Goal: Task Accomplishment & Management: Use online tool/utility

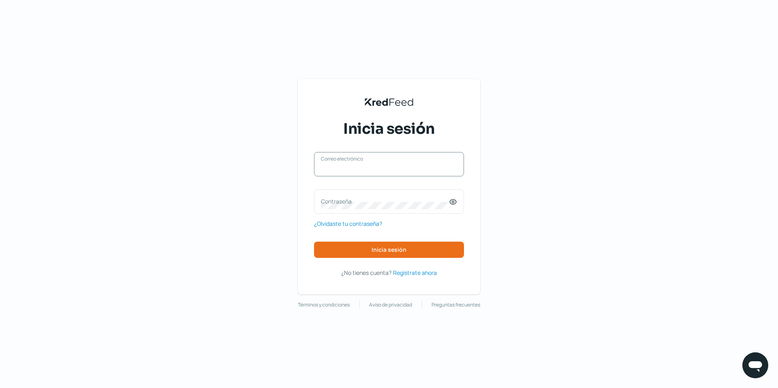
click at [357, 169] on input "Correo electrónico" at bounding box center [389, 168] width 136 height 7
type input "[EMAIL_ADDRESS][DOMAIN_NAME]"
click at [345, 204] on label "Contraseña" at bounding box center [385, 201] width 128 height 8
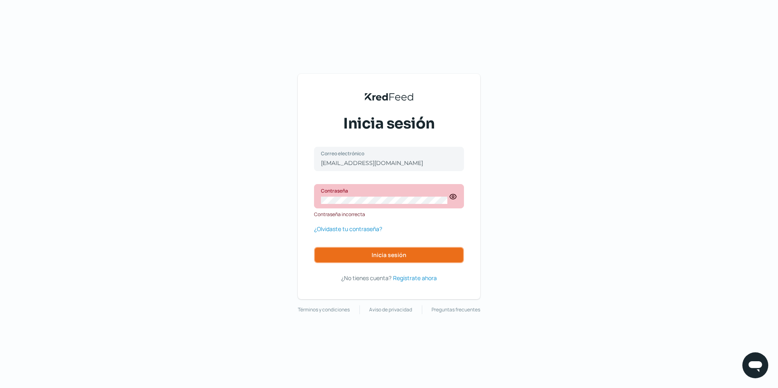
click at [377, 252] on span "Inicia sesión" at bounding box center [389, 255] width 35 height 6
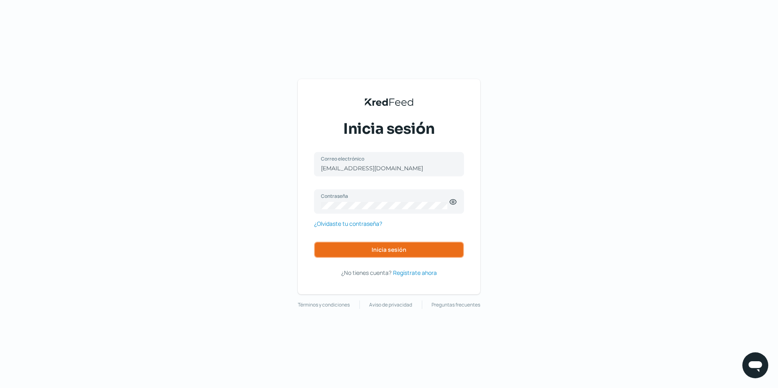
click at [390, 250] on span "Inicia sesión" at bounding box center [389, 250] width 35 height 6
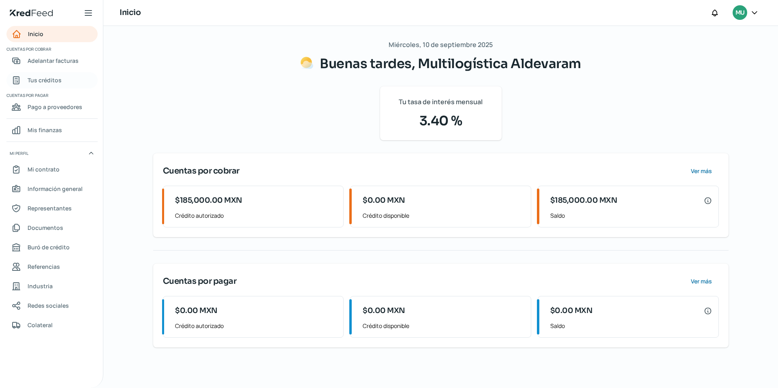
click at [47, 78] on span "Tus créditos" at bounding box center [45, 80] width 34 height 10
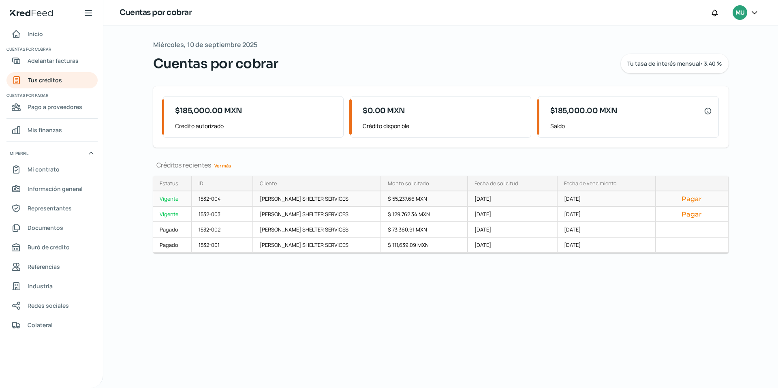
click at [684, 195] on button "Pagar" at bounding box center [692, 199] width 59 height 8
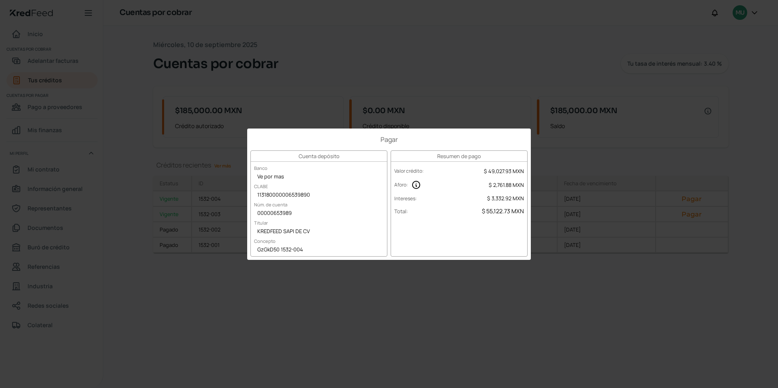
click at [481, 100] on div "Pagar Cuenta depósito Banco Ve por mas CLABE 113180000006539890 Núm. de cuenta …" at bounding box center [389, 194] width 778 height 388
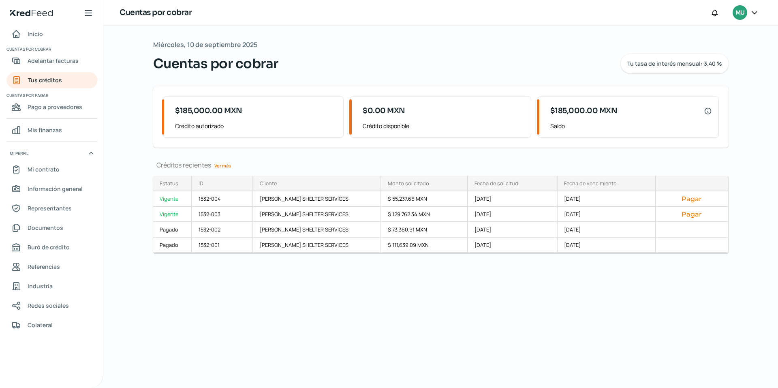
click at [577, 307] on div "[DATE] Cuentas por cobrar Tu tasa de interés mensual: 3.40 % $185,000.00 MXN Cr…" at bounding box center [441, 207] width 608 height 362
click at [682, 197] on button "Pagar" at bounding box center [692, 199] width 59 height 8
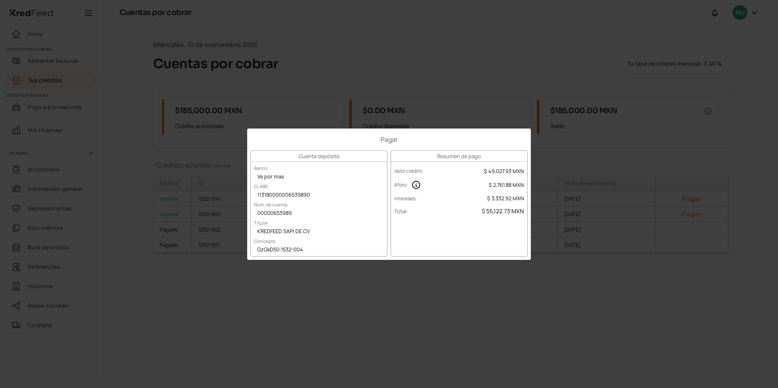
click at [416, 89] on div "Pagar Cuenta depósito Banco Ve por mas CLABE 113180000006539890 Núm. de cuenta …" at bounding box center [389, 194] width 778 height 388
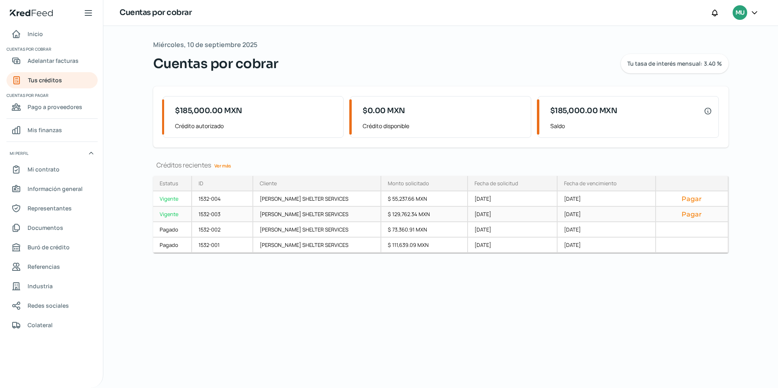
click at [681, 214] on button "Pagar" at bounding box center [692, 214] width 59 height 8
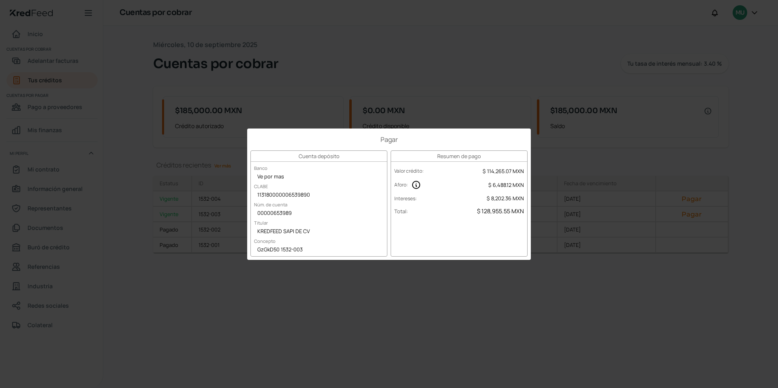
click at [467, 89] on div "Pagar Cuenta depósito Banco Ve por mas CLABE 113180000006539890 Núm. de cuenta …" at bounding box center [389, 194] width 778 height 388
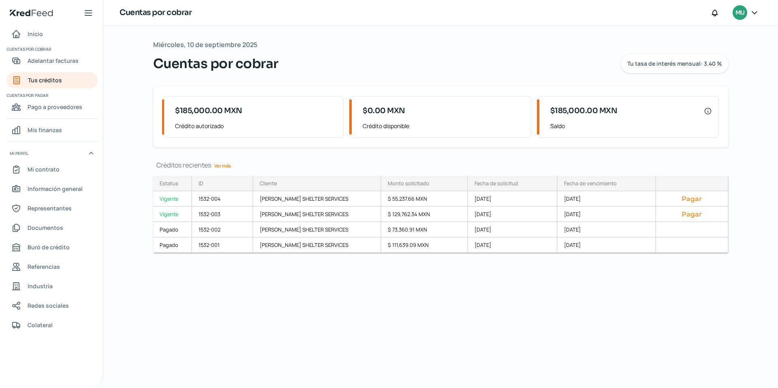
click at [754, 11] on icon at bounding box center [755, 13] width 8 height 8
click at [455, 52] on div "[DATE] Cuentas por cobrar Tu tasa de interés mensual: 3.40 %" at bounding box center [441, 56] width 576 height 34
click at [753, 13] on icon at bounding box center [755, 13] width 8 height 8
click at [686, 110] on span "Cerrar sesión" at bounding box center [685, 109] width 36 height 10
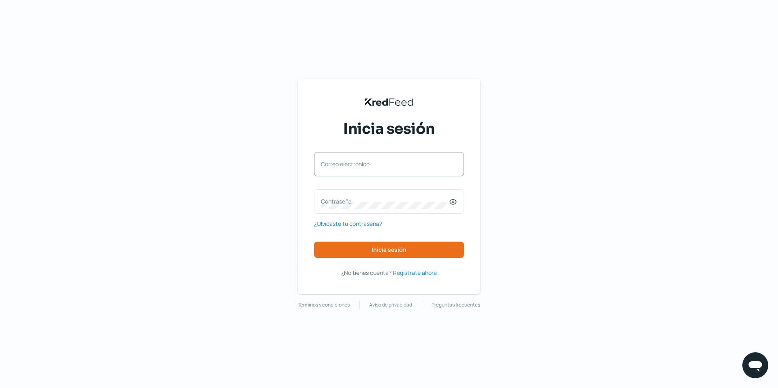
click at [378, 165] on label "Correo electrónico" at bounding box center [385, 164] width 128 height 8
click at [378, 165] on input "Correo electrónico" at bounding box center [389, 168] width 136 height 7
type input "[EMAIL_ADDRESS][DOMAIN_NAME]"
click at [337, 202] on label "Contraseña" at bounding box center [385, 201] width 128 height 8
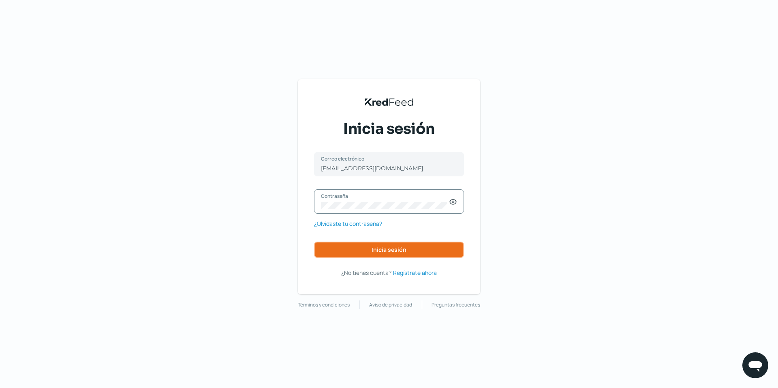
click at [382, 250] on span "Inicia sesión" at bounding box center [389, 250] width 35 height 6
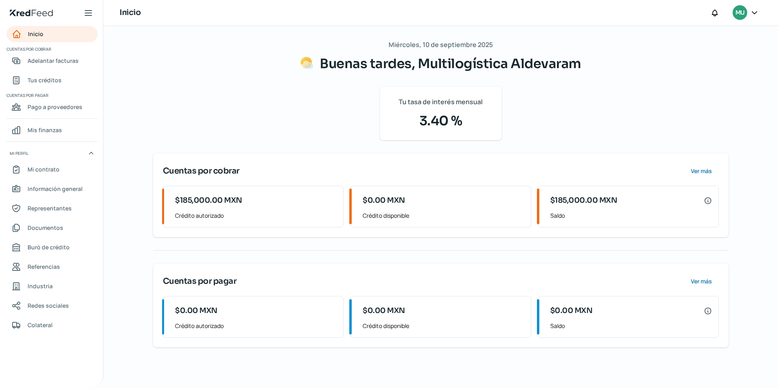
click at [329, 114] on div "[DATE] Buenas tardes, Multilogística Aldevaram Tu tasa de interés mensual 3.40 …" at bounding box center [441, 193] width 576 height 309
click at [86, 12] on icon at bounding box center [89, 13] width 10 height 10
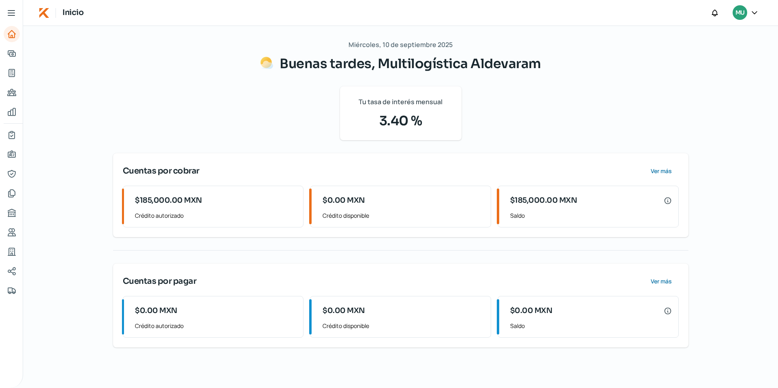
click at [10, 11] on icon at bounding box center [11, 13] width 10 height 10
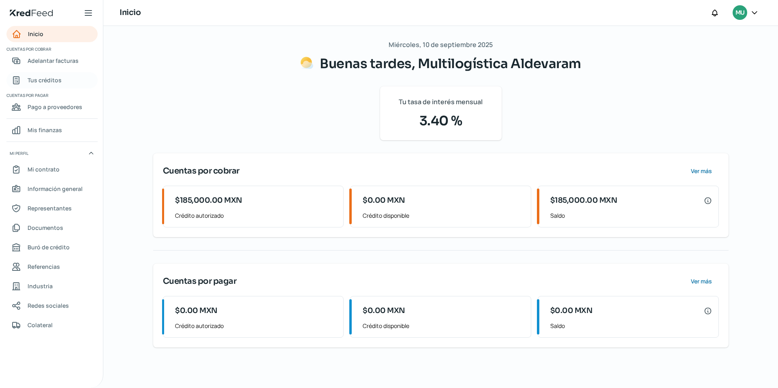
click at [36, 78] on span "Tus créditos" at bounding box center [45, 80] width 34 height 10
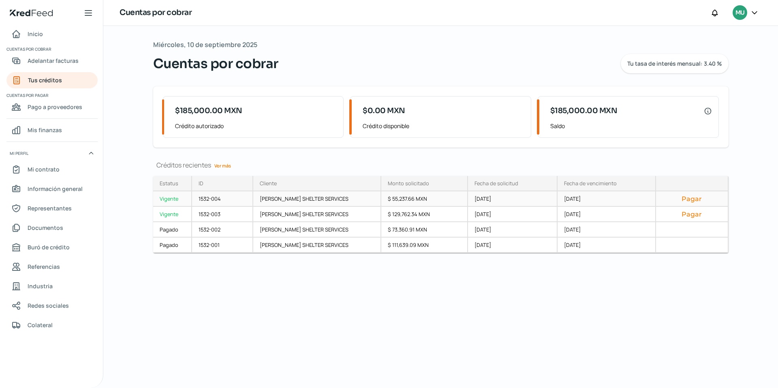
click at [692, 197] on button "Pagar" at bounding box center [692, 199] width 59 height 8
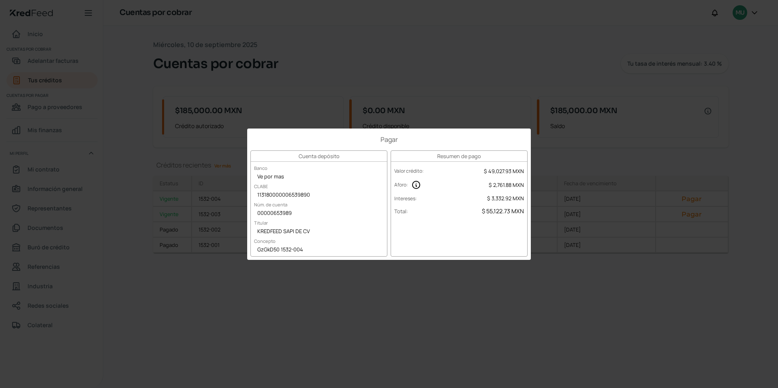
click at [455, 79] on div "Pagar Cuenta depósito Banco Ve por mas CLABE 113180000006539890 Núm. de cuenta …" at bounding box center [389, 194] width 778 height 388
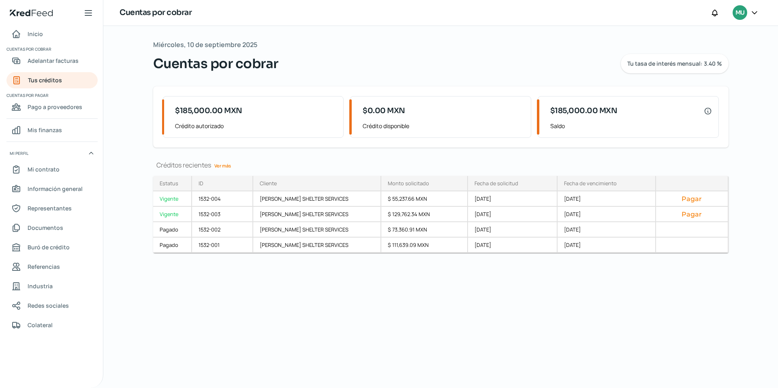
click at [223, 165] on link "Ver más" at bounding box center [222, 165] width 23 height 13
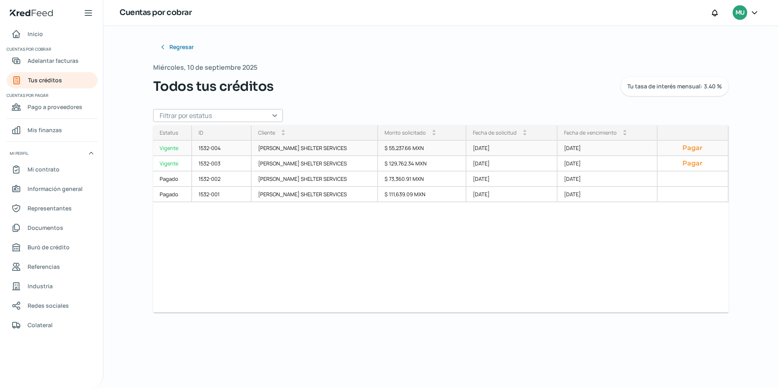
click at [686, 146] on button "Pagar" at bounding box center [693, 148] width 57 height 8
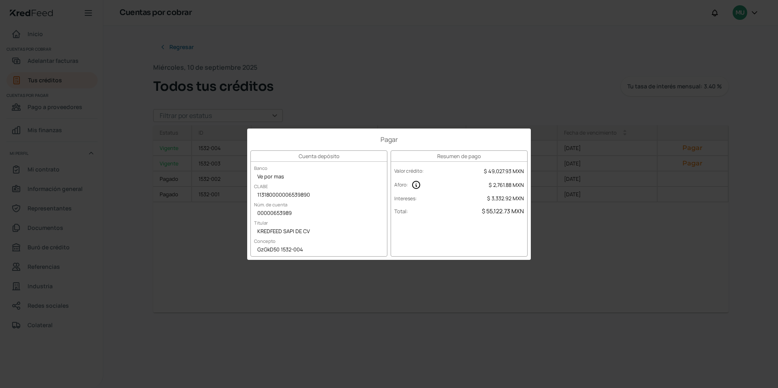
click at [500, 107] on div "Pagar Cuenta depósito Banco Ve por mas CLABE 113180000006539890 Núm. de cuenta …" at bounding box center [389, 194] width 778 height 388
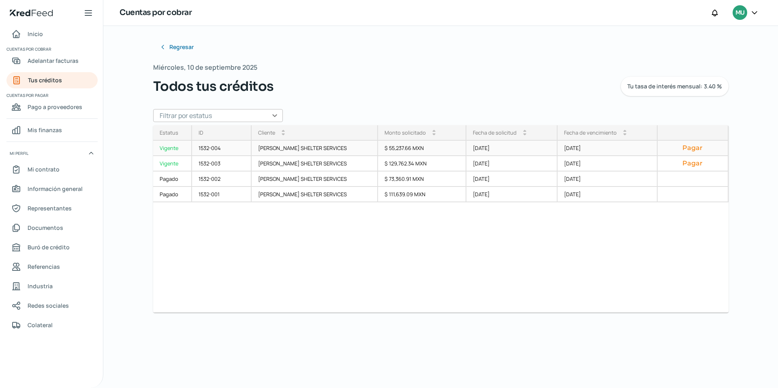
click at [688, 150] on button "Pagar" at bounding box center [693, 148] width 57 height 8
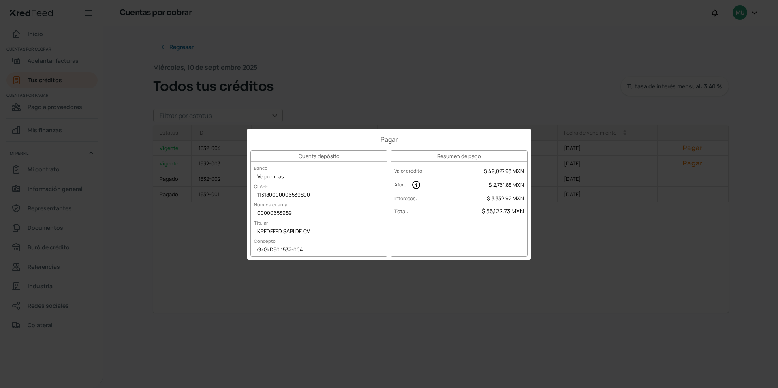
click at [513, 159] on h3 "Resumen de pago" at bounding box center [459, 156] width 136 height 11
click at [575, 143] on div "Pagar Cuenta depósito Banco Ve por mas CLABE 113180000006539890 Núm. de cuenta …" at bounding box center [389, 194] width 778 height 388
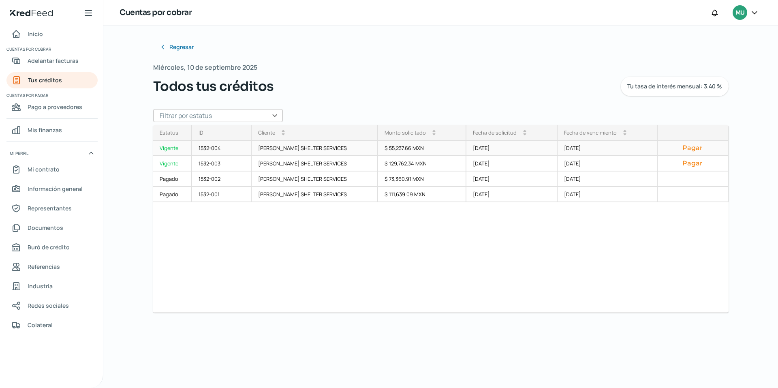
click at [691, 146] on button "Pagar" at bounding box center [693, 148] width 57 height 8
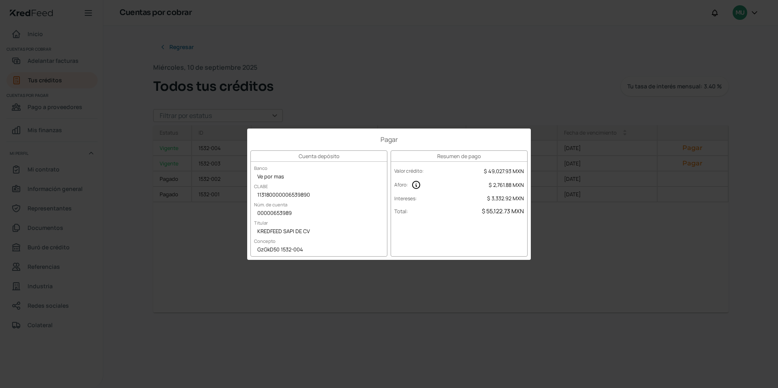
click at [599, 232] on div "Pagar Cuenta depósito Banco Ve por mas CLABE 113180000006539890 Núm. de cuenta …" at bounding box center [389, 194] width 778 height 388
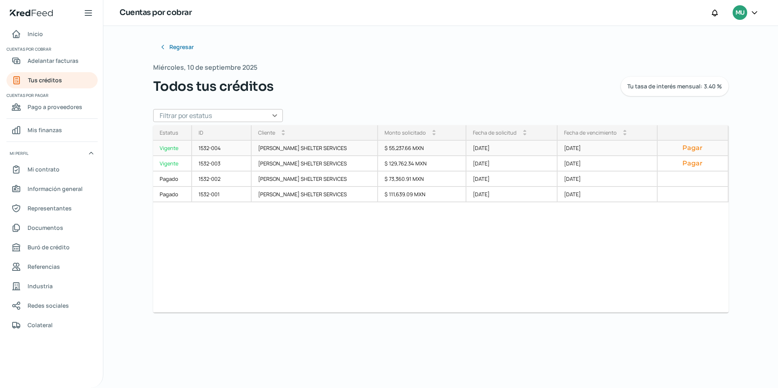
click at [688, 148] on button "Pagar" at bounding box center [693, 148] width 57 height 8
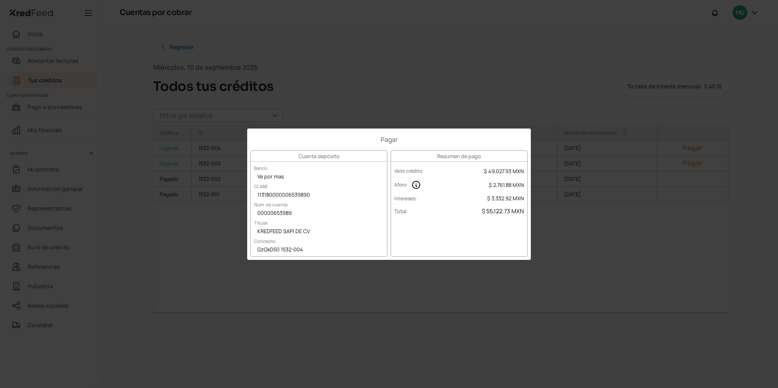
click at [479, 86] on div "Pagar Cuenta depósito Banco Ve por mas CLABE 113180000006539890 Núm. de cuenta …" at bounding box center [389, 194] width 778 height 388
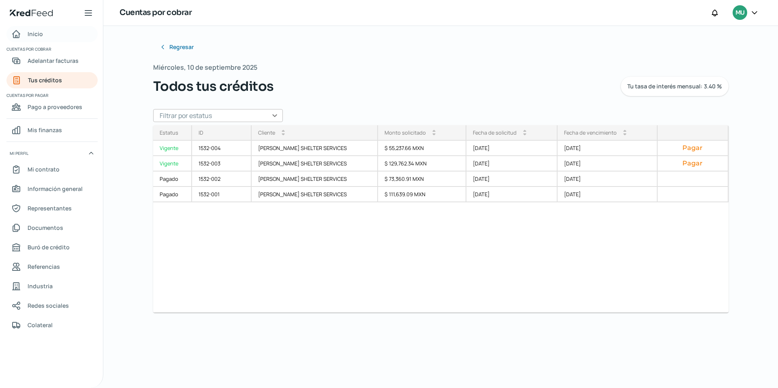
click at [32, 35] on span "Inicio" at bounding box center [35, 34] width 15 height 10
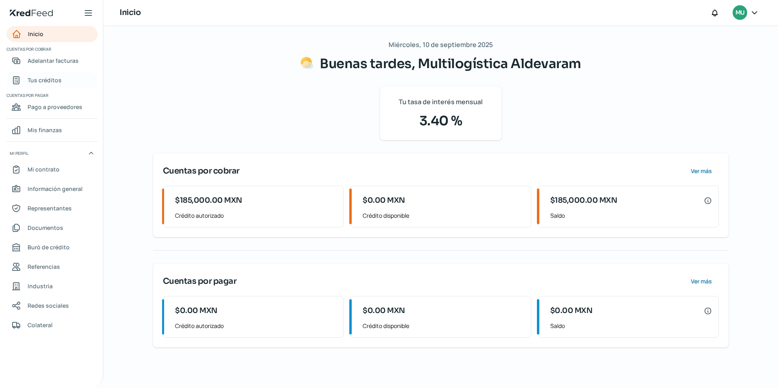
click at [45, 77] on span "Tus créditos" at bounding box center [45, 80] width 34 height 10
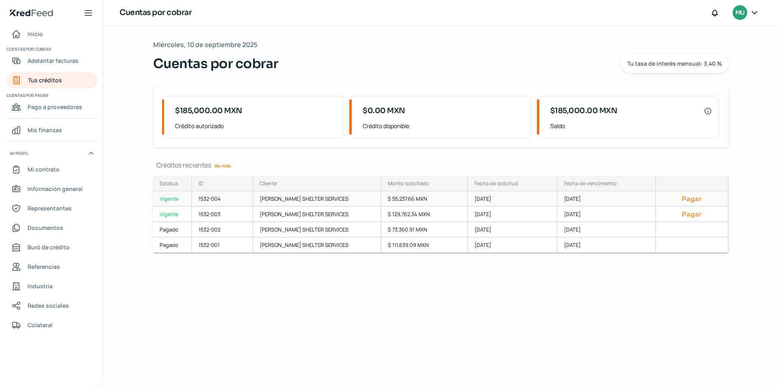
click at [609, 199] on div "[DATE]" at bounding box center [607, 198] width 99 height 15
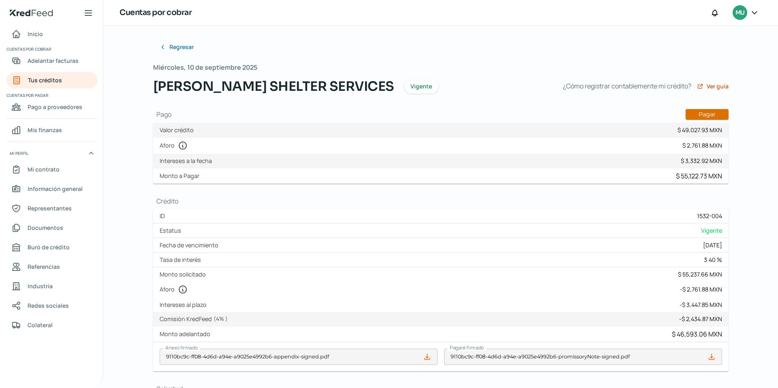
click at [705, 111] on button "Pagar" at bounding box center [707, 114] width 43 height 11
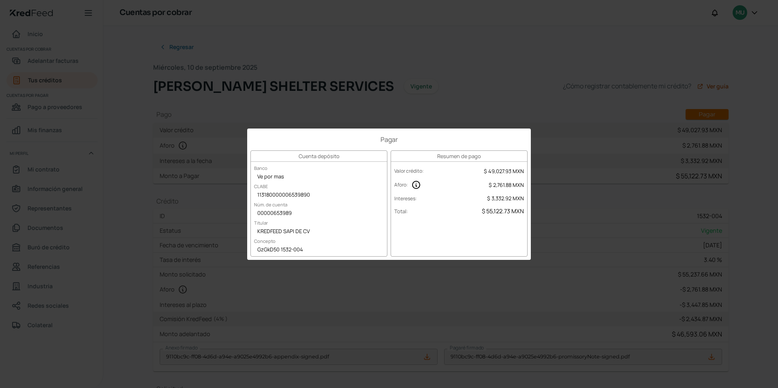
click at [539, 117] on div "Pagar Cuenta depósito Banco Ve por mas CLABE 113180000006539890 Núm. de cuenta …" at bounding box center [389, 194] width 778 height 388
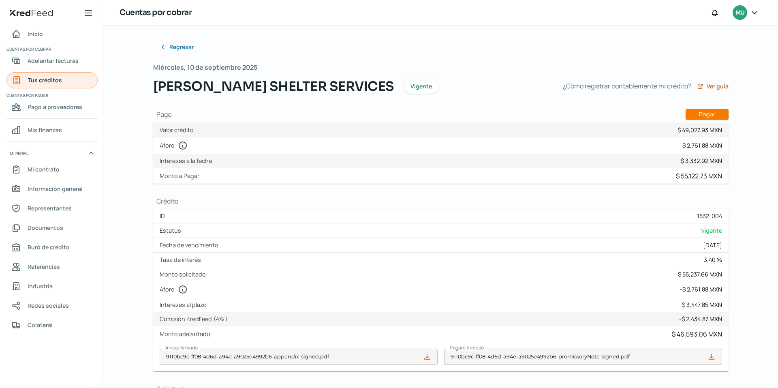
click at [47, 80] on span "Tus créditos" at bounding box center [45, 80] width 34 height 10
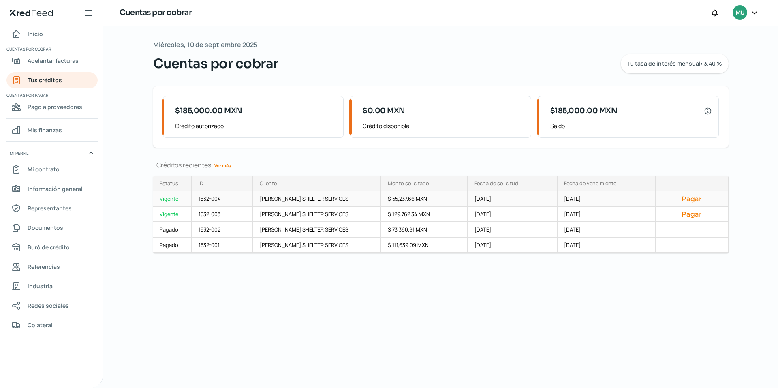
click at [682, 198] on button "Pagar" at bounding box center [692, 199] width 59 height 8
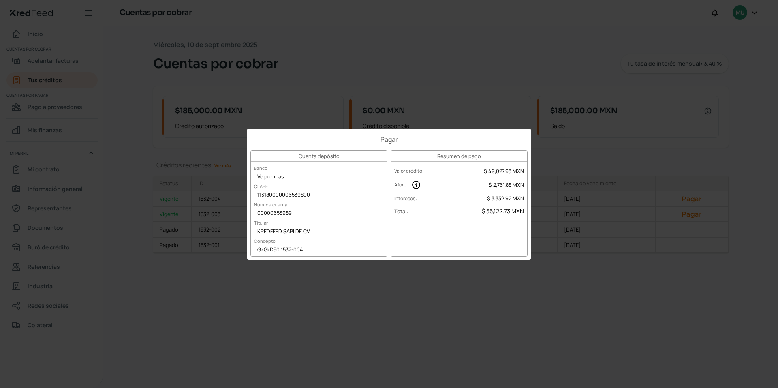
click at [401, 93] on div "Pagar Cuenta depósito Banco Ve por mas CLABE 113180000006539890 Núm. de cuenta …" at bounding box center [389, 194] width 778 height 388
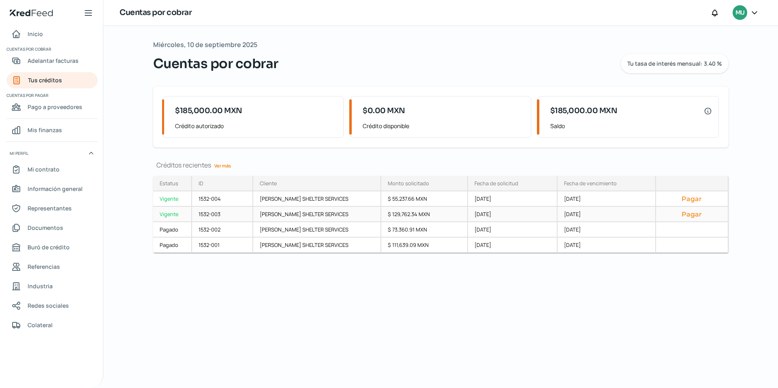
click at [690, 214] on button "Pagar" at bounding box center [692, 214] width 59 height 8
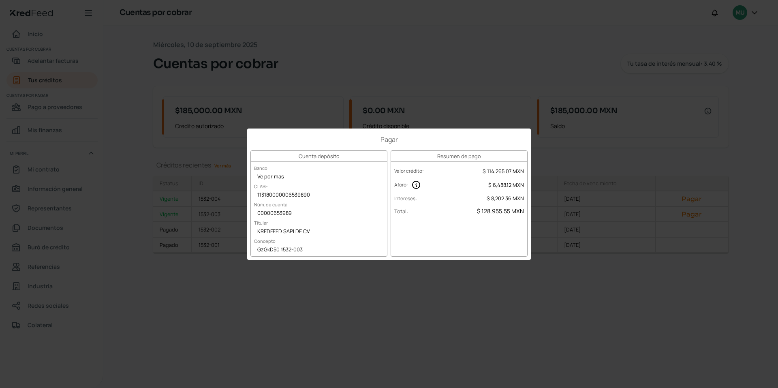
click at [527, 63] on div "Pagar Cuenta depósito Banco Ve por mas CLABE 113180000006539890 Núm. de cuenta …" at bounding box center [389, 194] width 778 height 388
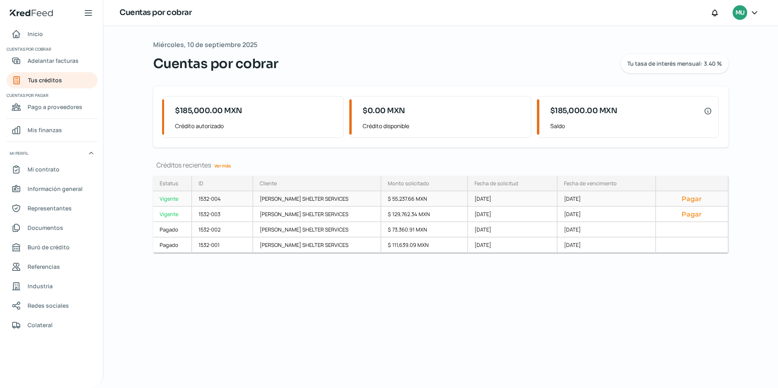
click at [689, 200] on button "Pagar" at bounding box center [692, 199] width 59 height 8
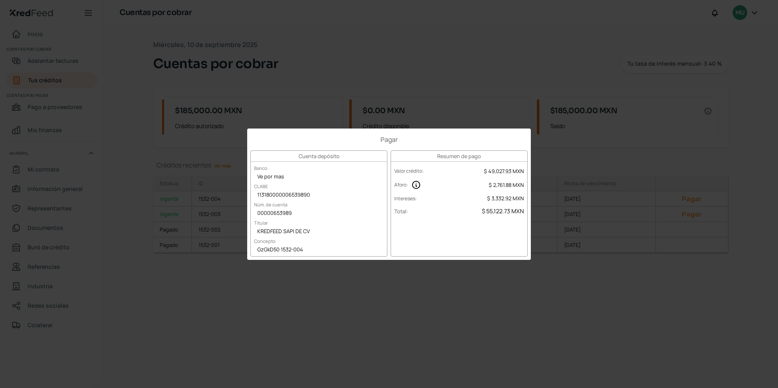
click at [600, 88] on div "Pagar Cuenta depósito Banco Ve por mas CLABE 113180000006539890 Núm. de cuenta …" at bounding box center [389, 194] width 778 height 388
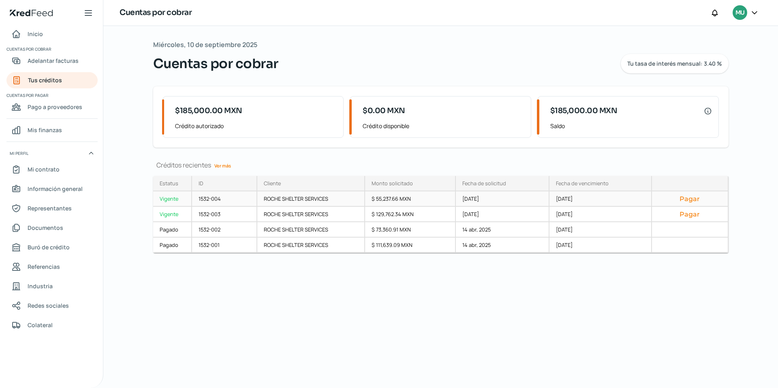
click at [688, 197] on button "Pagar" at bounding box center [690, 199] width 63 height 8
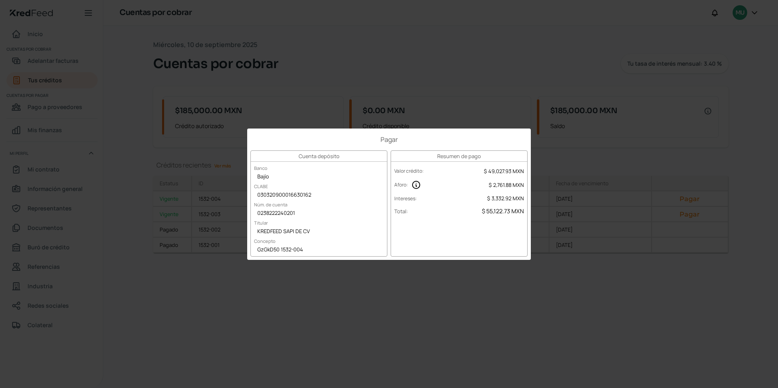
click at [506, 48] on div "Pagar Cuenta depósito Banco Bajío CLABE 030320900016630162 Núm. de cuenta 02382…" at bounding box center [389, 194] width 778 height 388
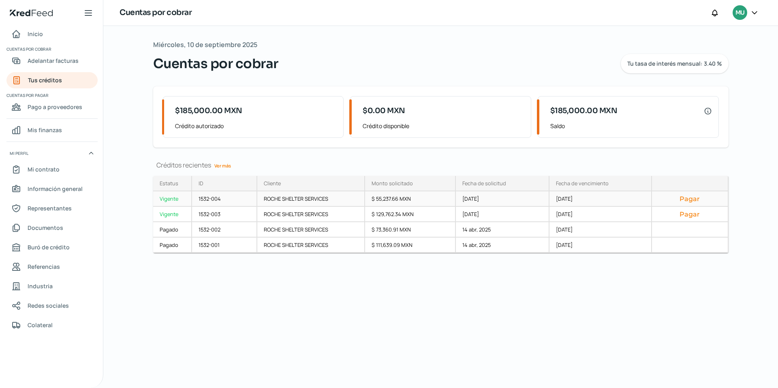
click at [684, 197] on button "Pagar" at bounding box center [690, 199] width 63 height 8
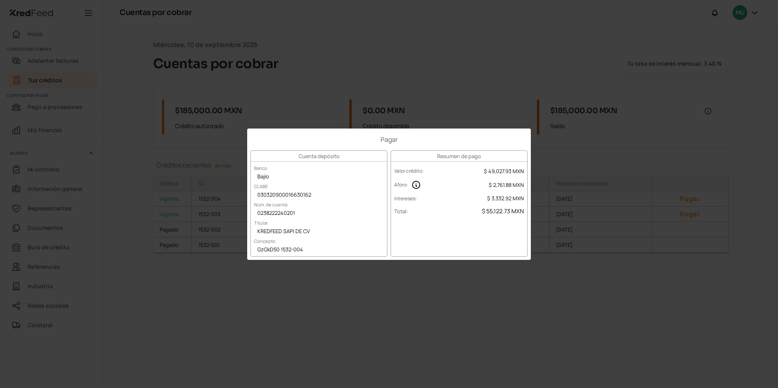
drag, startPoint x: 218, startPoint y: 110, endPoint x: 449, endPoint y: 235, distance: 262.5
click at [493, 270] on div "Pagar Cuenta depósito Banco Bajío CLABE 030320900016630162 Núm. de cuenta 02382…" at bounding box center [389, 194] width 778 height 388
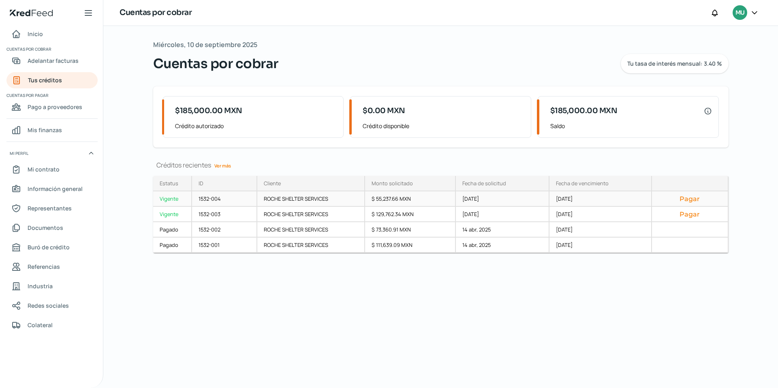
click at [688, 198] on button "Pagar" at bounding box center [690, 199] width 63 height 8
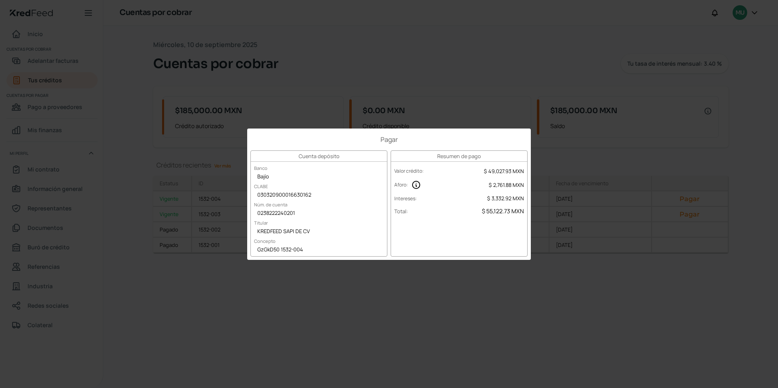
click at [550, 141] on div "Pagar Cuenta depósito Banco Bajío CLABE 030320900016630162 Núm. de cuenta 02382…" at bounding box center [389, 194] width 778 height 388
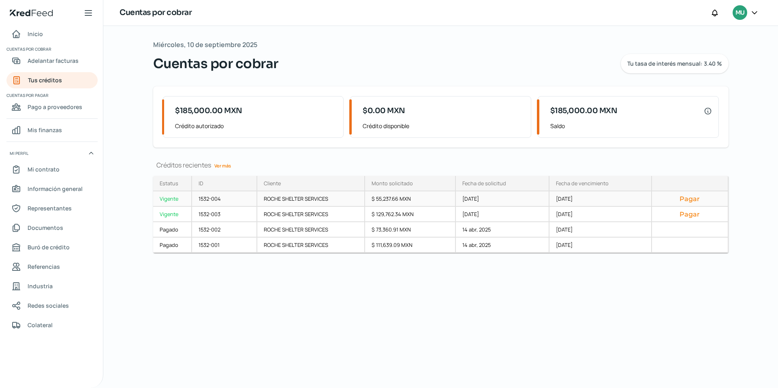
click at [692, 199] on button "Pagar" at bounding box center [690, 199] width 63 height 8
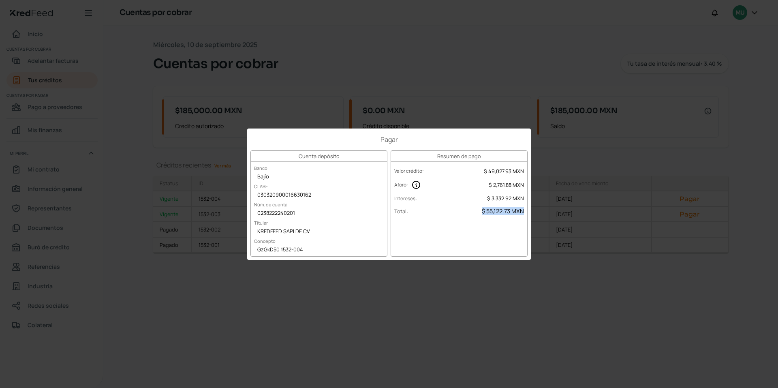
click at [565, 294] on div "Pagar Cuenta depósito Banco Bajío CLABE 030320900016630162 Núm. de cuenta 02382…" at bounding box center [389, 194] width 778 height 388
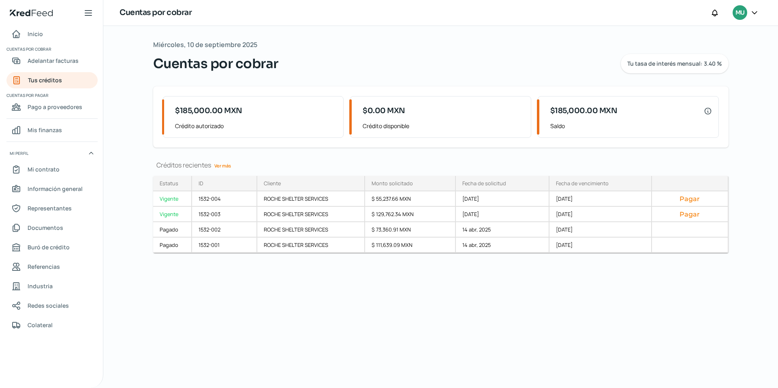
click at [755, 13] on icon at bounding box center [755, 12] width 5 height 2
click at [685, 109] on span "Cerrar sesión" at bounding box center [685, 109] width 36 height 10
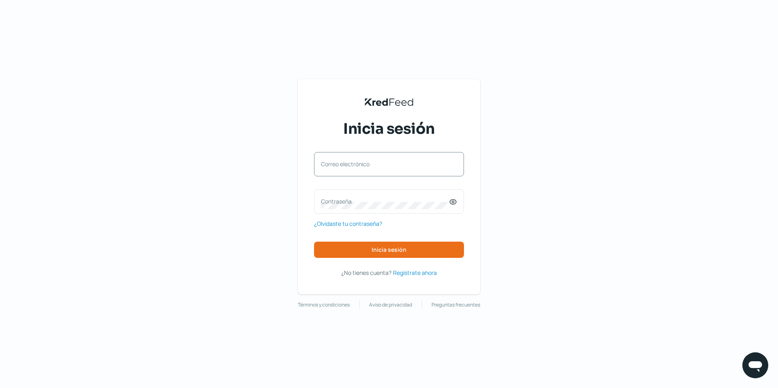
click at [380, 165] on label "Correo electrónico" at bounding box center [385, 164] width 128 height 8
click at [380, 165] on input "Correo electrónico" at bounding box center [389, 168] width 136 height 7
type input "[EMAIL_ADDRESS][DOMAIN_NAME]"
click at [353, 201] on label "Contraseña" at bounding box center [385, 201] width 128 height 8
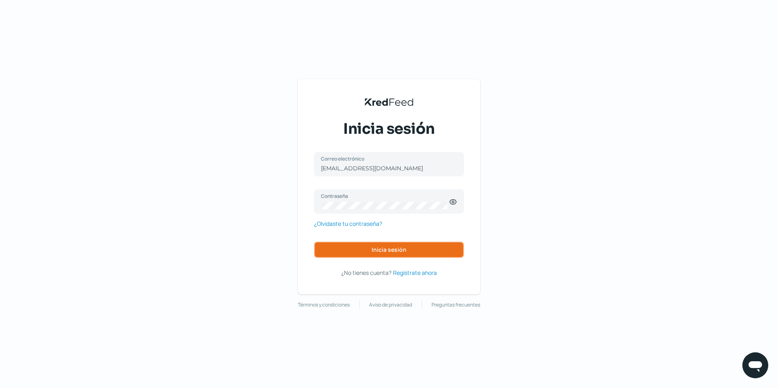
click at [377, 251] on span "Inicia sesión" at bounding box center [389, 250] width 35 height 6
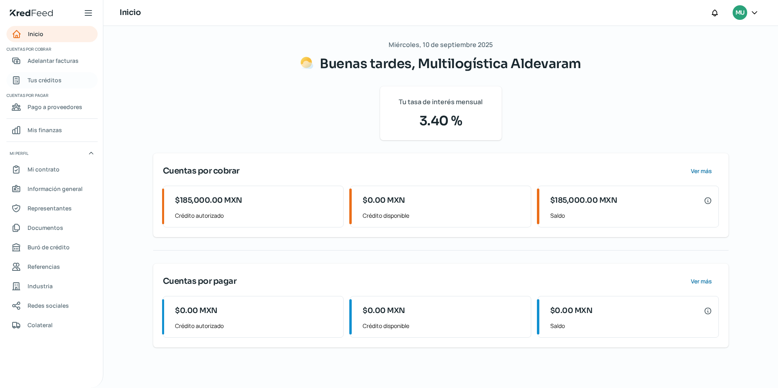
click at [44, 81] on span "Tus créditos" at bounding box center [45, 80] width 34 height 10
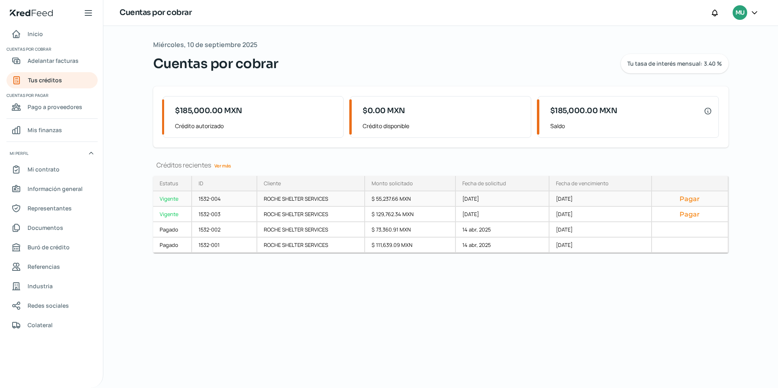
click at [694, 198] on button "Pagar" at bounding box center [690, 199] width 63 height 8
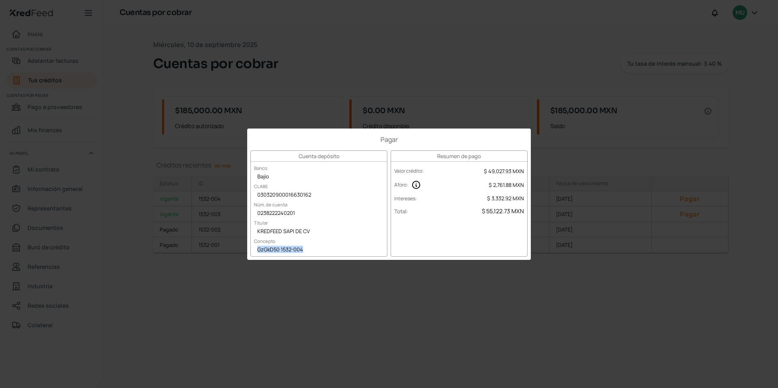
click at [455, 102] on div "Pagar Cuenta depósito Banco Bajío CLABE 030320900016630162 Núm. de cuenta 02382…" at bounding box center [389, 194] width 778 height 388
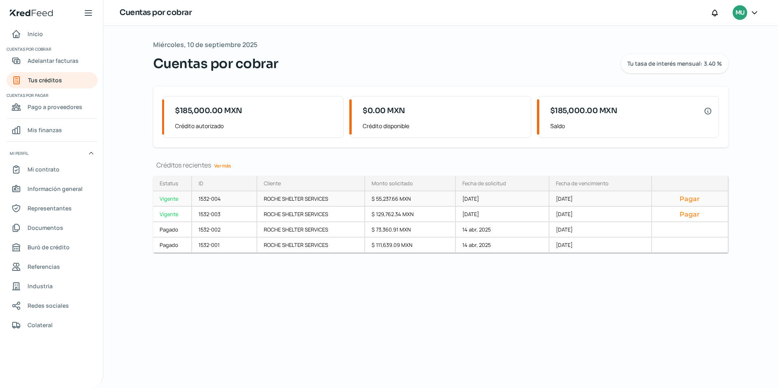
drag, startPoint x: 195, startPoint y: 199, endPoint x: 225, endPoint y: 199, distance: 30.0
click at [225, 199] on div "1532-004" at bounding box center [225, 198] width 66 height 15
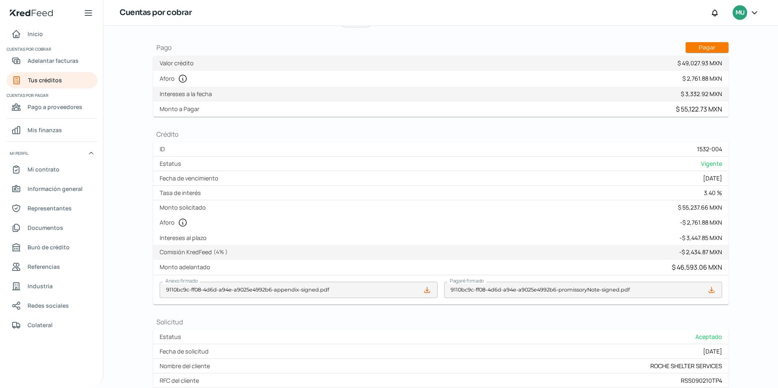
scroll to position [27, 0]
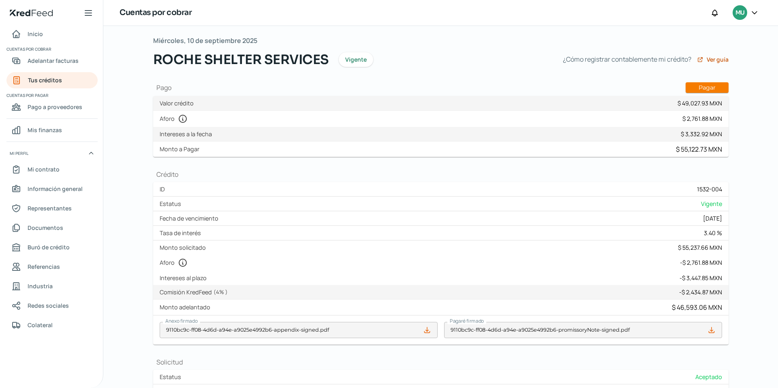
drag, startPoint x: 694, startPoint y: 191, endPoint x: 725, endPoint y: 191, distance: 31.2
click at [725, 191] on div "ID 1532-004" at bounding box center [441, 189] width 576 height 15
click at [712, 190] on div "1532-004" at bounding box center [709, 189] width 25 height 8
click at [710, 190] on div "1532-004" at bounding box center [709, 189] width 25 height 8
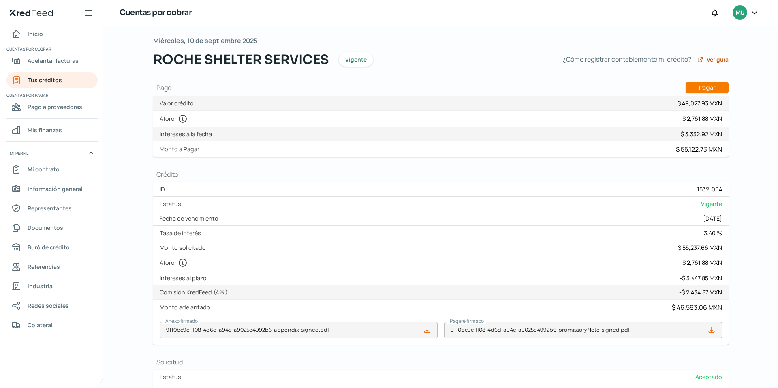
click at [710, 190] on div "1532-004" at bounding box center [709, 189] width 25 height 8
click at [712, 189] on div "1532-004" at bounding box center [709, 189] width 25 height 8
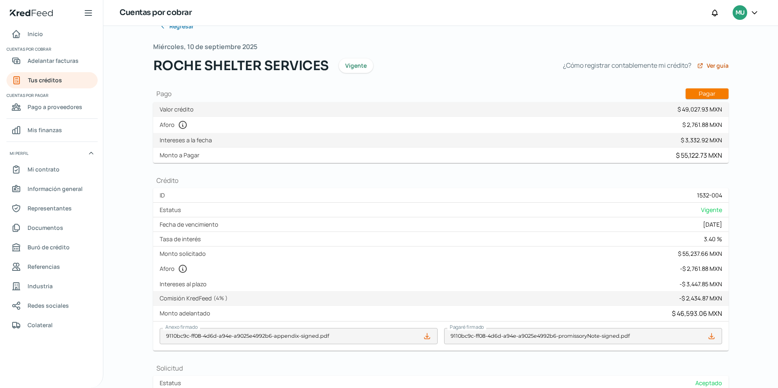
scroll to position [0, 0]
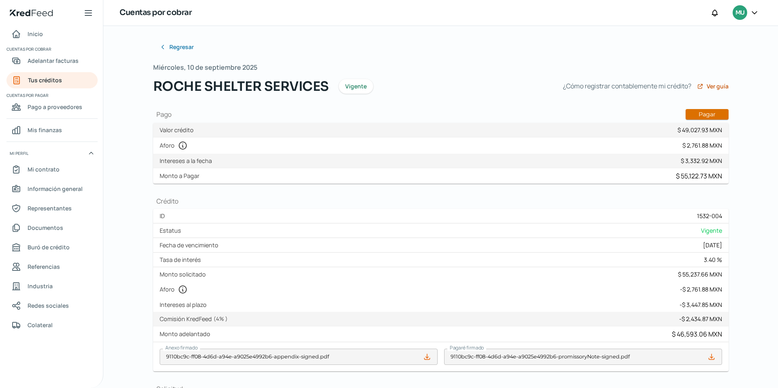
click at [708, 113] on button "Pagar" at bounding box center [707, 114] width 43 height 11
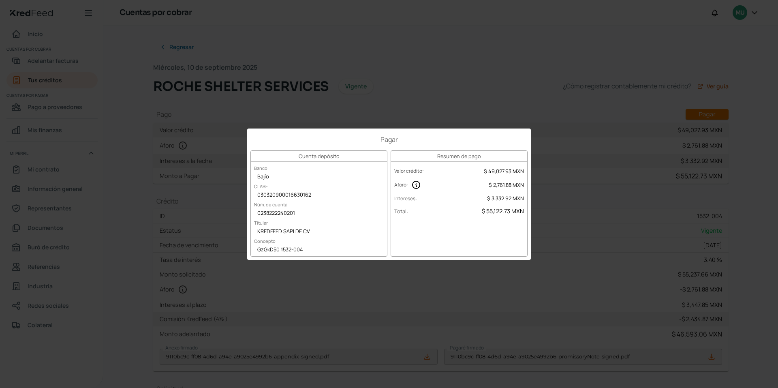
click at [523, 76] on div "Pagar Cuenta depósito Banco Bajío CLABE 030320900016630162 Núm. de cuenta 02382…" at bounding box center [389, 194] width 778 height 388
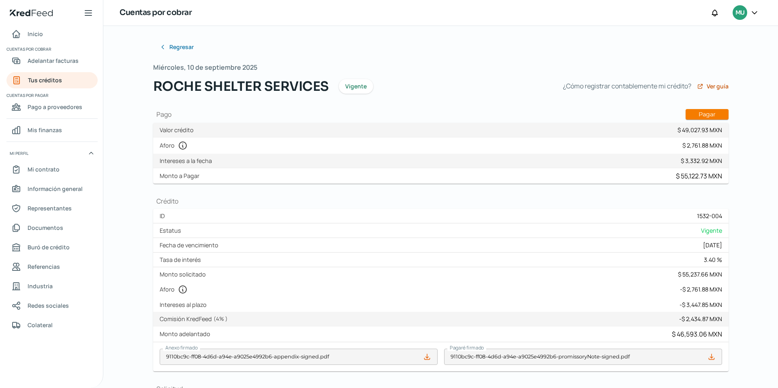
click at [753, 9] on icon at bounding box center [755, 13] width 8 height 8
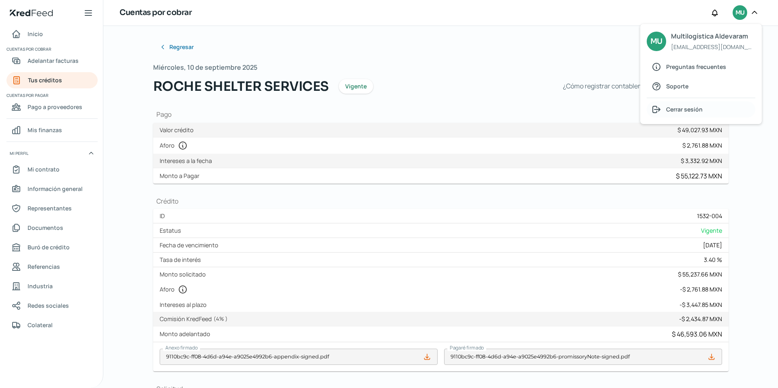
click at [681, 111] on span "Cerrar sesión" at bounding box center [685, 109] width 36 height 10
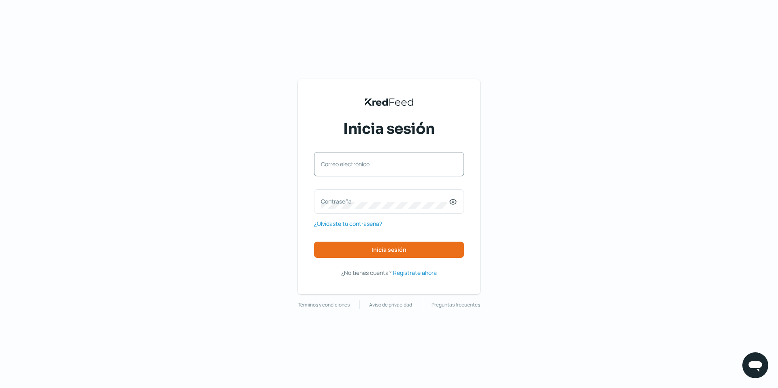
click at [379, 163] on label "Correo electrónico" at bounding box center [385, 164] width 128 height 8
click at [379, 165] on input "Correo electrónico" at bounding box center [389, 168] width 136 height 7
type input "[EMAIL_ADDRESS][DOMAIN_NAME]"
click at [337, 203] on label "Contraseña" at bounding box center [385, 201] width 128 height 8
click at [365, 243] on button "Inicia sesión" at bounding box center [389, 250] width 150 height 16
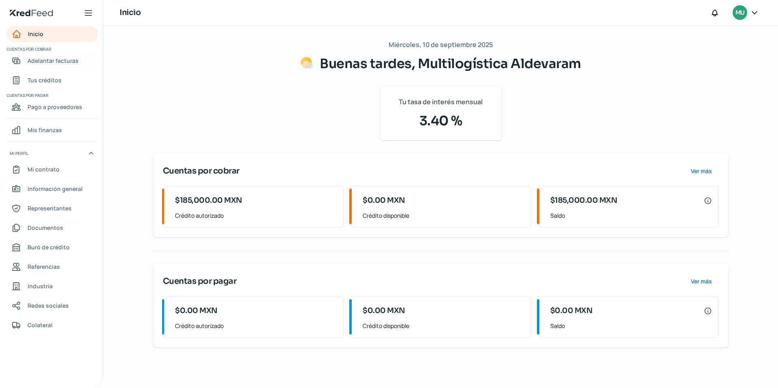
click at [42, 60] on span "Adelantar facturas" at bounding box center [53, 61] width 51 height 10
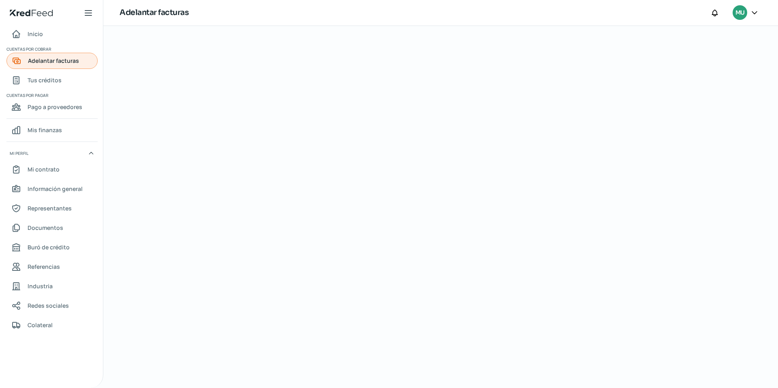
click at [51, 63] on span "Adelantar facturas" at bounding box center [53, 61] width 51 height 10
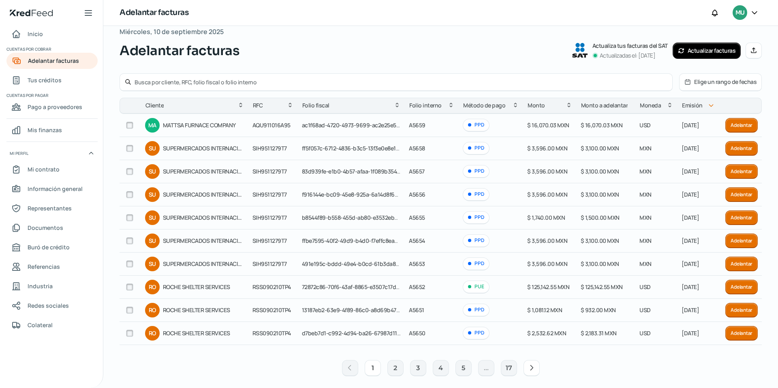
scroll to position [19, 0]
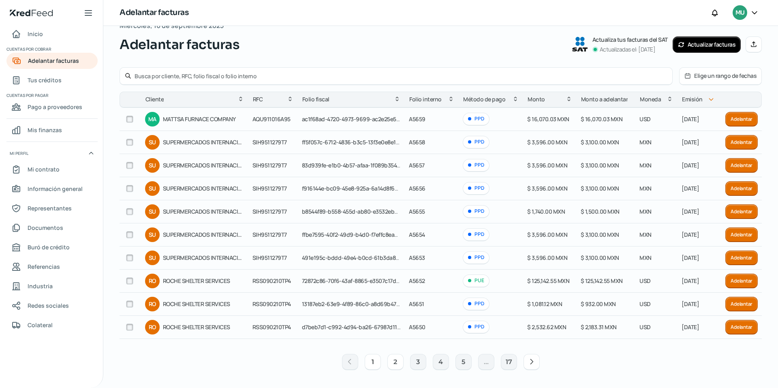
click at [392, 364] on button "2" at bounding box center [396, 362] width 16 height 16
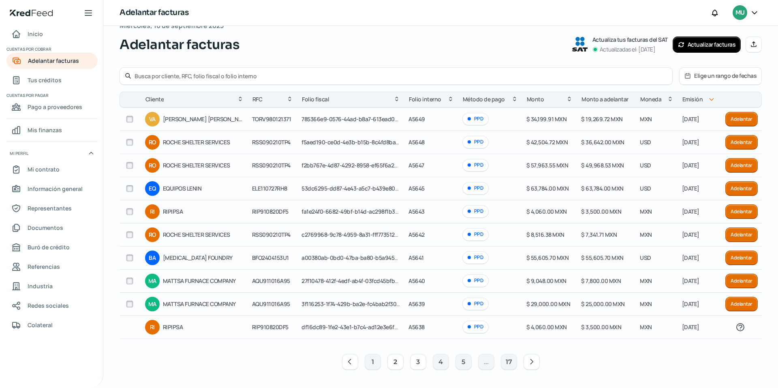
click at [416, 362] on button "3" at bounding box center [418, 362] width 16 height 16
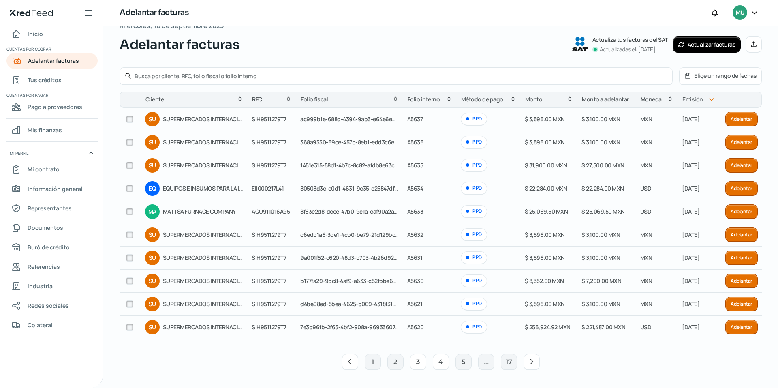
click at [441, 361] on button "4" at bounding box center [441, 362] width 16 height 16
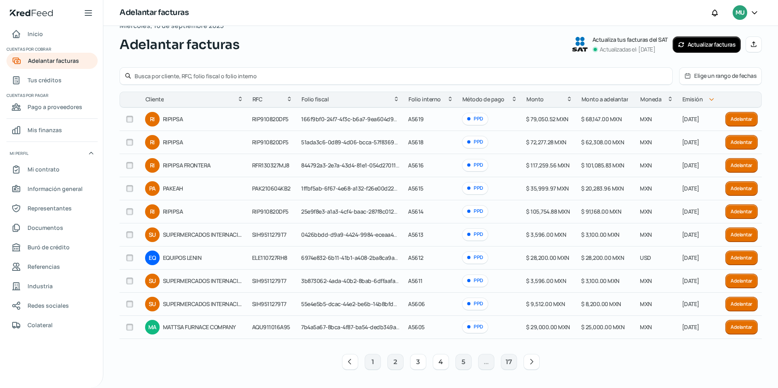
click at [416, 361] on button "3" at bounding box center [418, 362] width 16 height 16
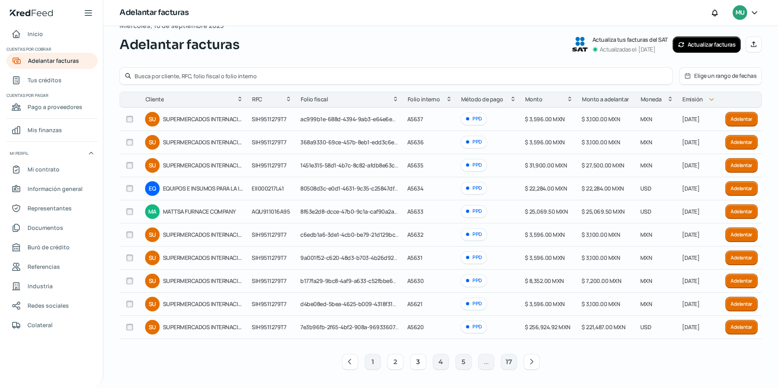
click at [391, 363] on button "2" at bounding box center [396, 362] width 16 height 16
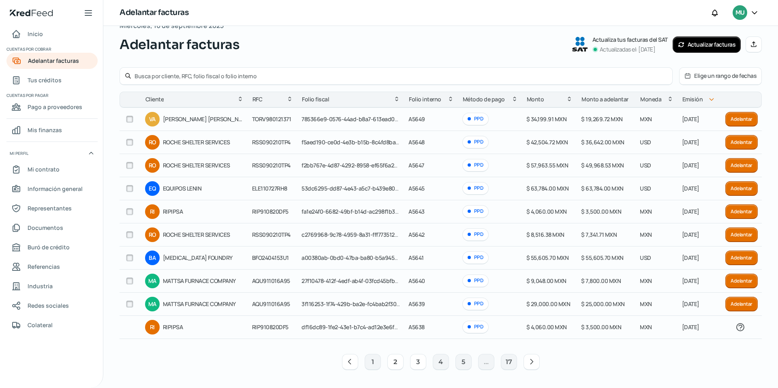
click at [416, 363] on button "3" at bounding box center [418, 362] width 16 height 16
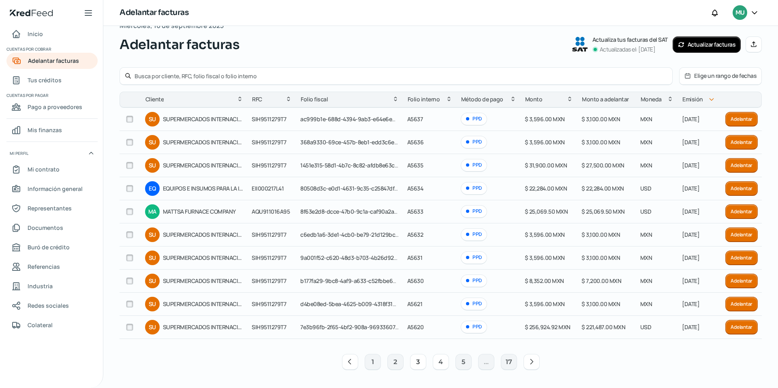
click at [437, 360] on button "4" at bounding box center [441, 362] width 16 height 16
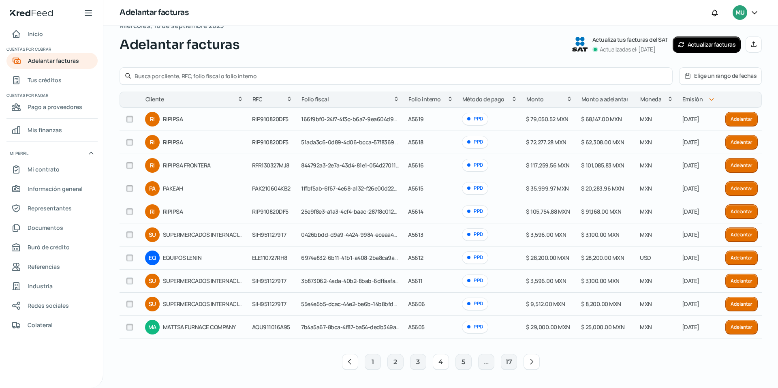
click at [129, 142] on input "checkbox" at bounding box center [129, 142] width 7 height 7
checkbox input "true"
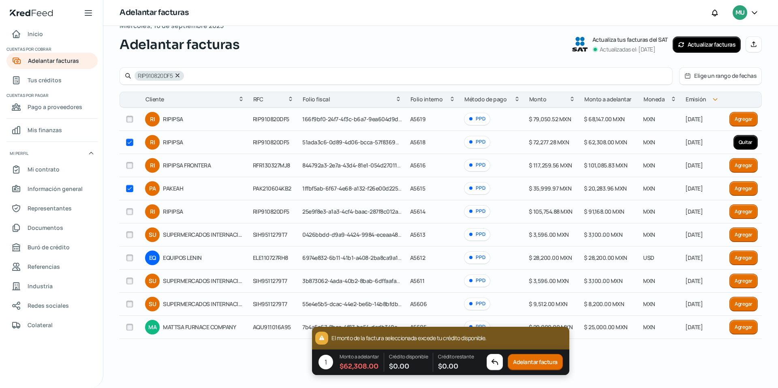
checkbox input "true"
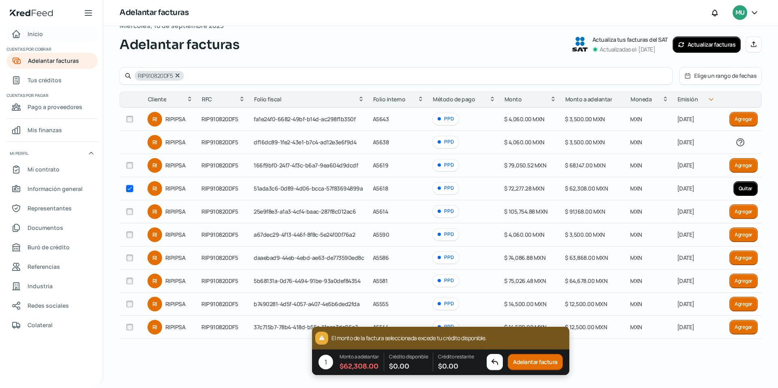
click at [30, 32] on span "Inicio" at bounding box center [35, 34] width 15 height 10
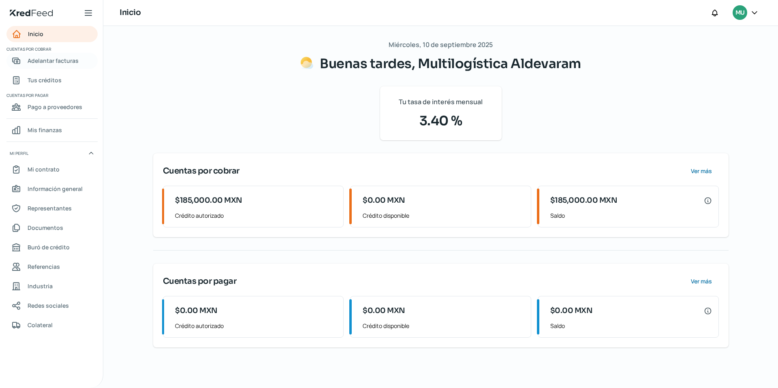
click at [43, 55] on link "Adelantar facturas" at bounding box center [51, 61] width 91 height 16
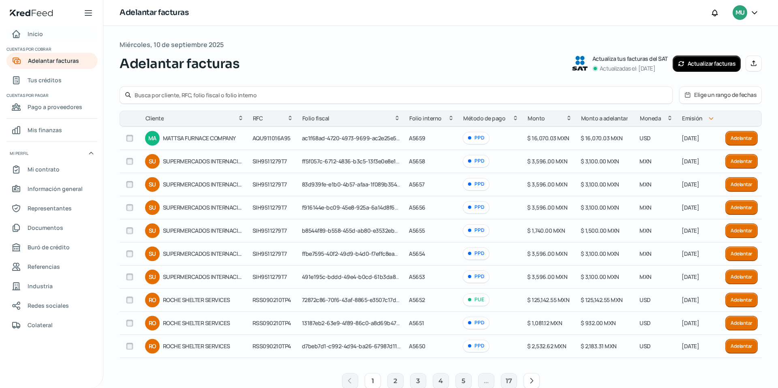
click at [36, 34] on span "Inicio" at bounding box center [35, 34] width 15 height 10
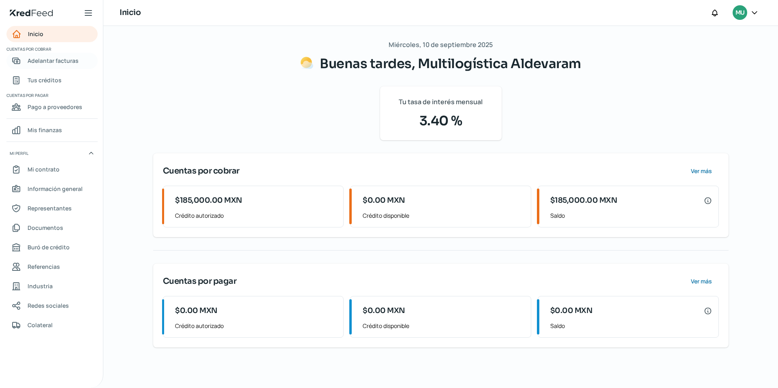
click at [39, 60] on span "Adelantar facturas" at bounding box center [53, 61] width 51 height 10
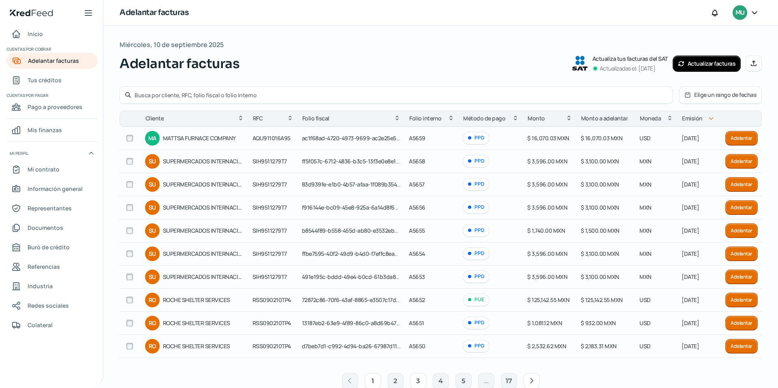
click at [415, 380] on button "3" at bounding box center [418, 381] width 16 height 16
click at [440, 381] on button "4" at bounding box center [441, 381] width 16 height 16
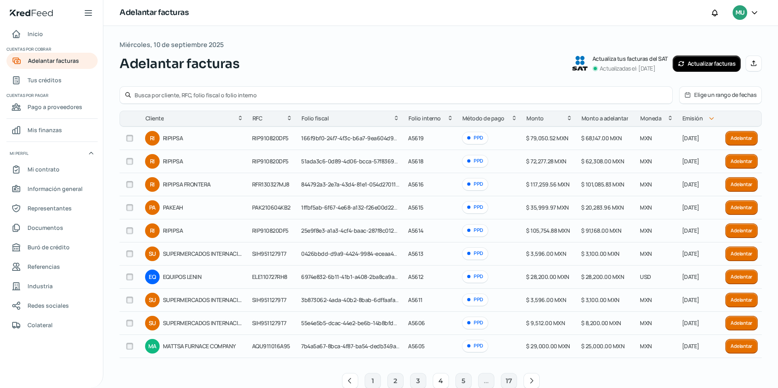
click at [131, 161] on input "checkbox" at bounding box center [129, 161] width 7 height 7
checkbox input "true"
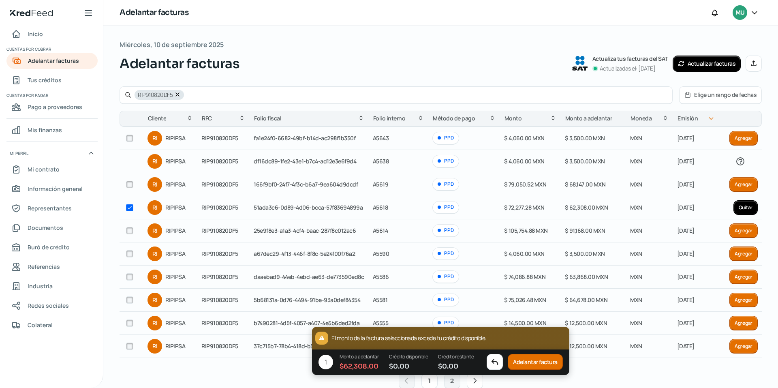
click at [373, 47] on div "Miércoles, 10 de septiembre 2025 Adelantar facturas Actualiza tus facturas del …" at bounding box center [441, 56] width 643 height 34
click at [40, 37] on span "Inicio" at bounding box center [35, 34] width 15 height 10
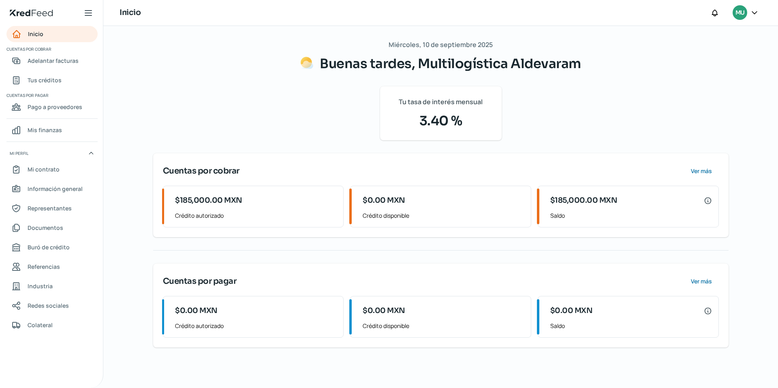
click at [754, 13] on icon at bounding box center [755, 13] width 8 height 8
click at [685, 112] on span "Cerrar sesión" at bounding box center [685, 109] width 36 height 10
